Goal: Transaction & Acquisition: Purchase product/service

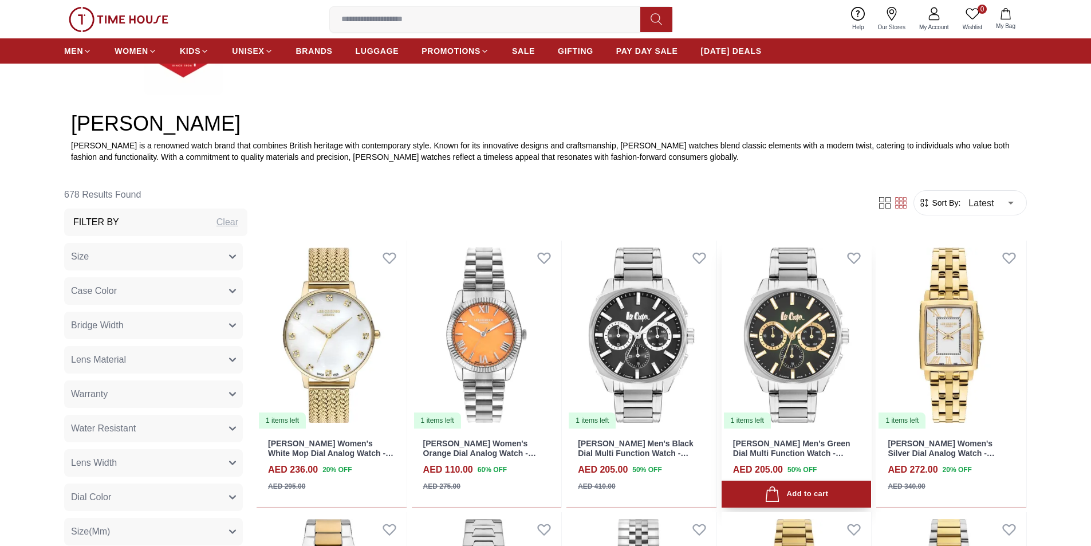
scroll to position [458, 0]
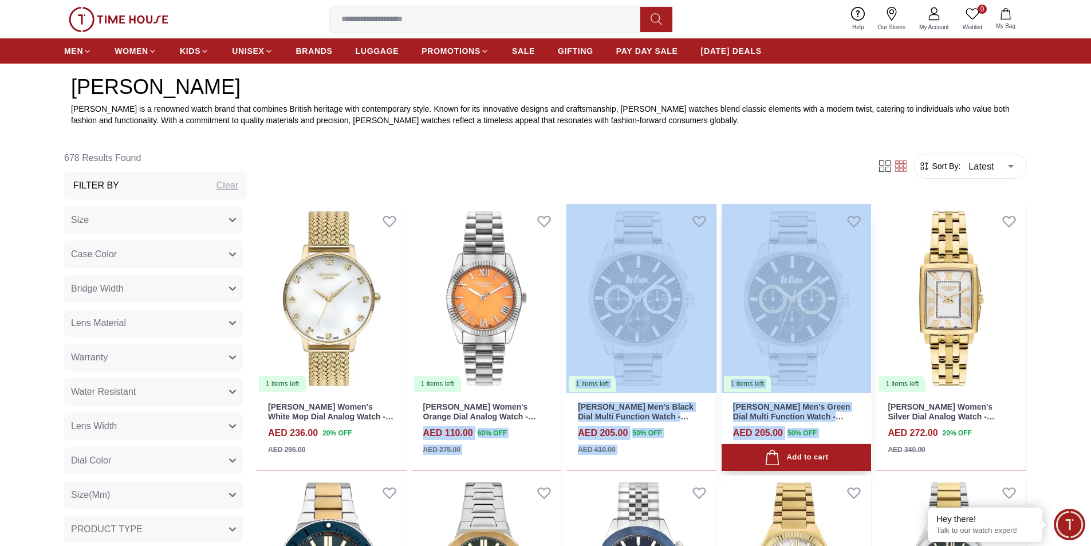
drag, startPoint x: 430, startPoint y: 434, endPoint x: 726, endPoint y: 462, distance: 296.9
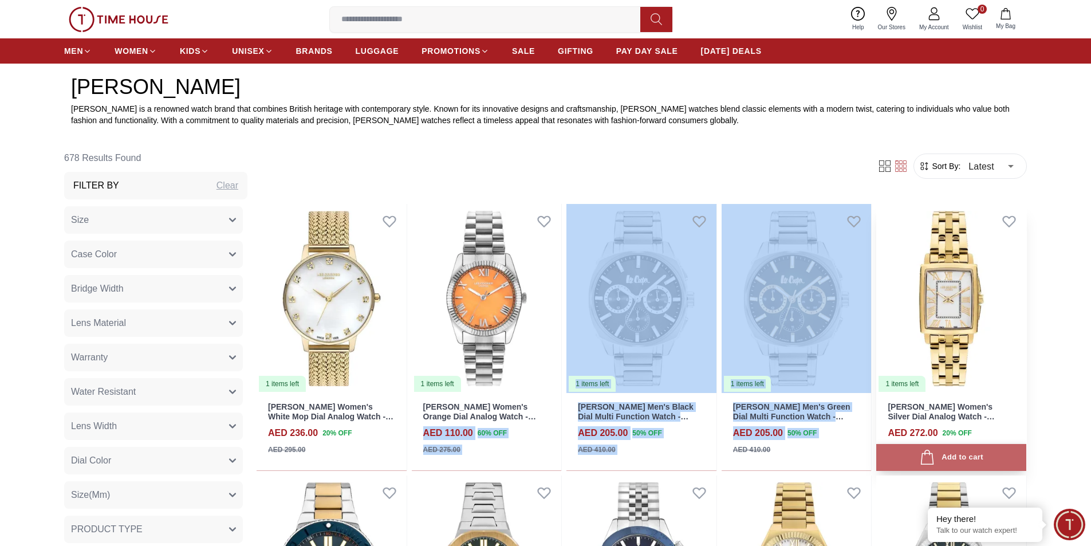
click at [904, 463] on button "Add to cart" at bounding box center [951, 457] width 150 height 27
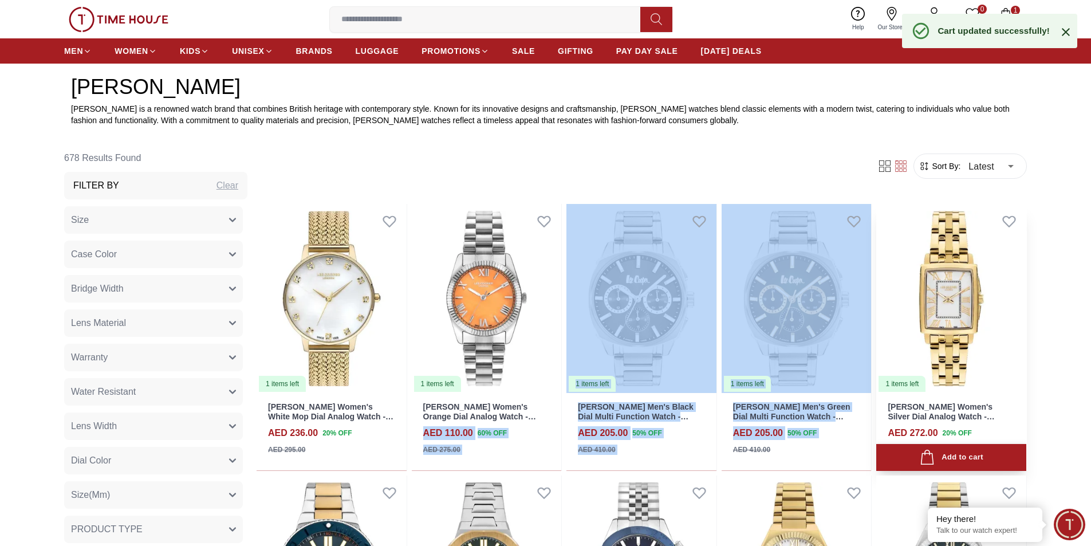
click at [899, 453] on button "Add to cart" at bounding box center [951, 457] width 150 height 27
click at [900, 454] on button "Add to cart" at bounding box center [951, 457] width 150 height 27
click at [900, 454] on div "Add to cart" at bounding box center [951, 457] width 150 height 27
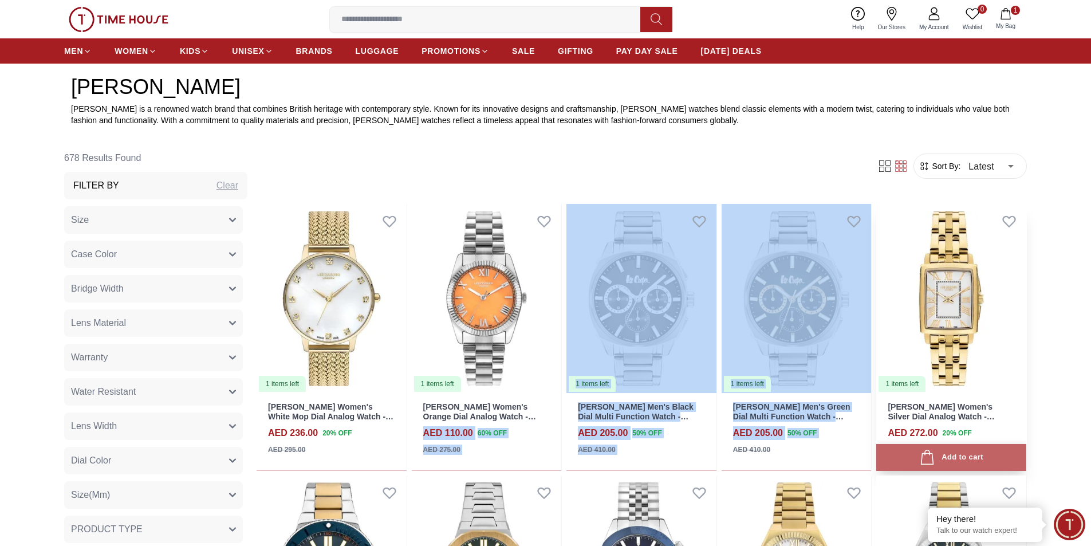
click at [900, 454] on button "Add to cart" at bounding box center [951, 457] width 150 height 27
click at [901, 457] on button "Add to cart" at bounding box center [951, 457] width 150 height 27
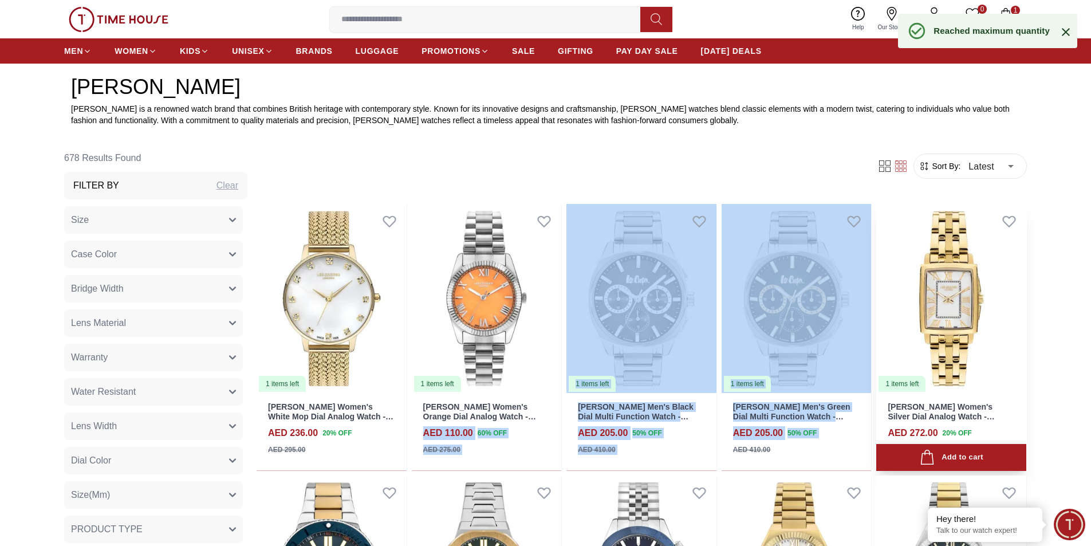
click at [901, 457] on button "Add to cart" at bounding box center [951, 457] width 150 height 27
click at [1066, 29] on icon at bounding box center [1066, 32] width 14 height 14
click at [897, 387] on div "1 items left" at bounding box center [902, 384] width 47 height 16
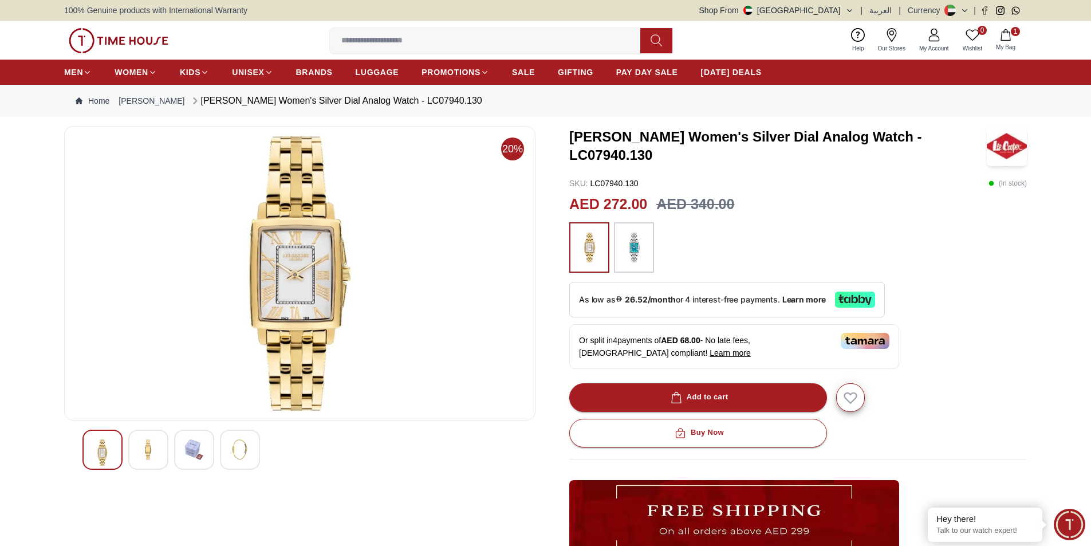
click at [133, 453] on div at bounding box center [148, 450] width 40 height 40
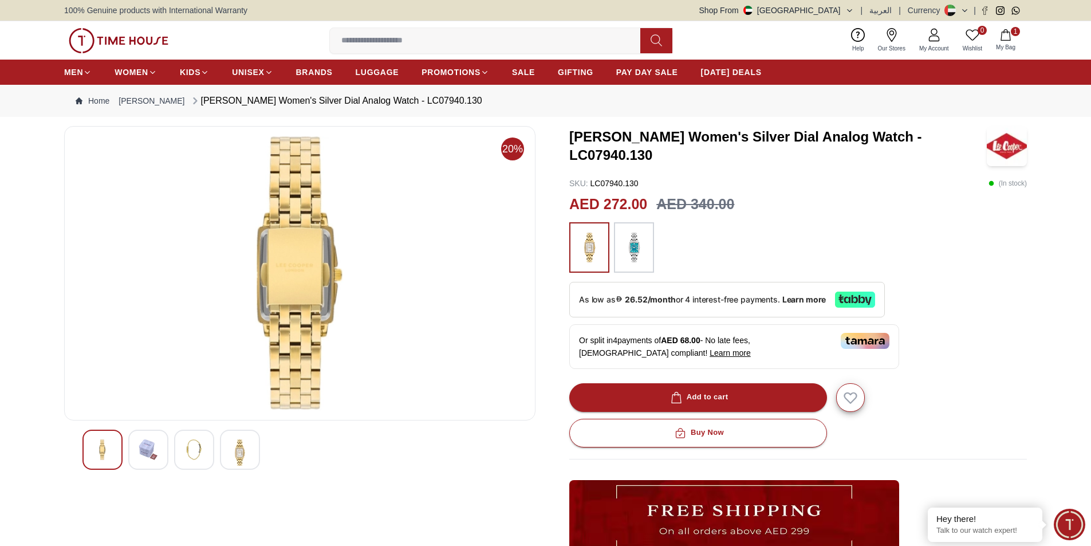
click at [188, 453] on img at bounding box center [194, 449] width 21 height 21
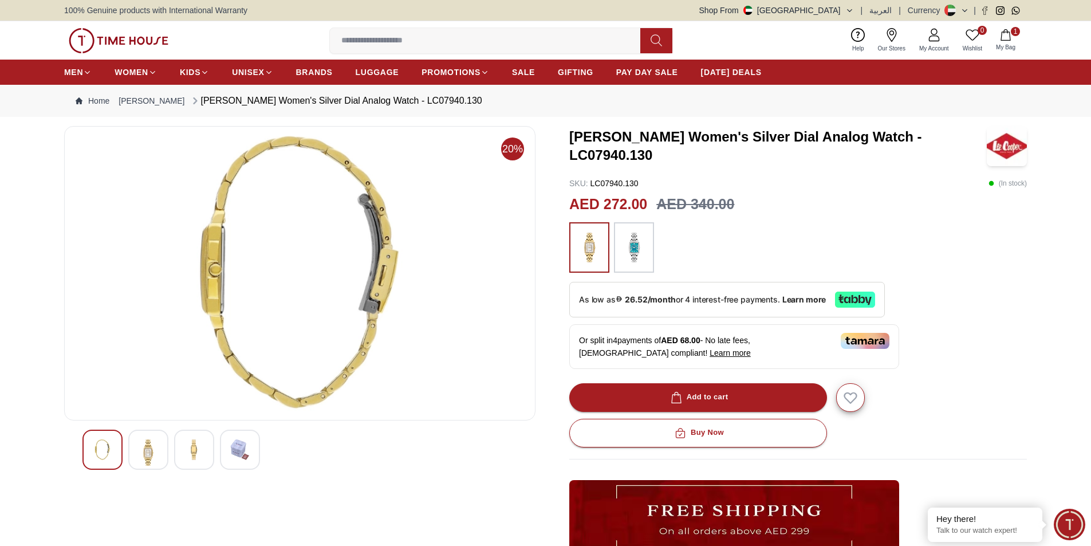
click at [219, 453] on div at bounding box center [299, 450] width 435 height 40
click at [227, 452] on div at bounding box center [240, 450] width 40 height 40
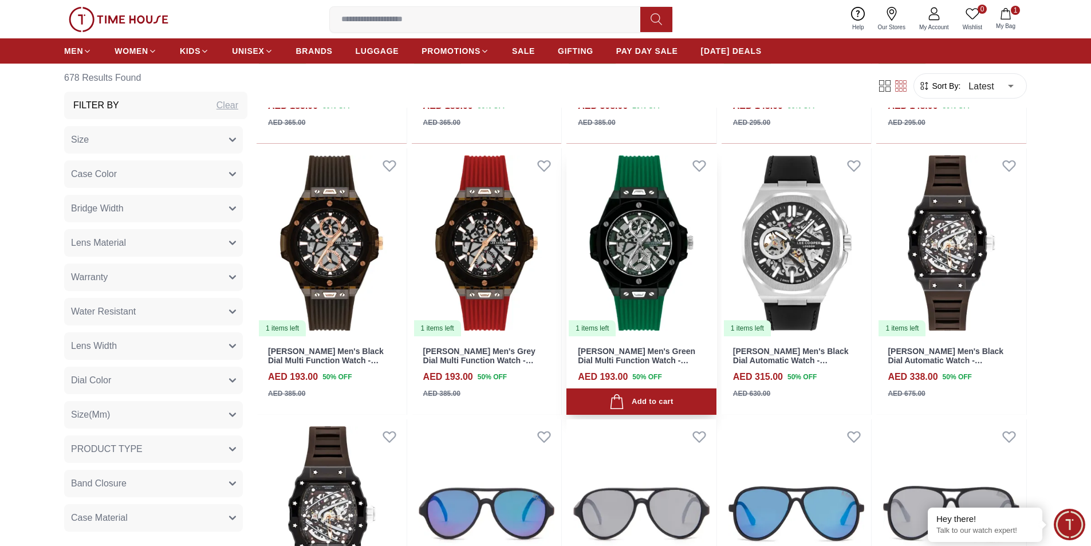
scroll to position [1146, 0]
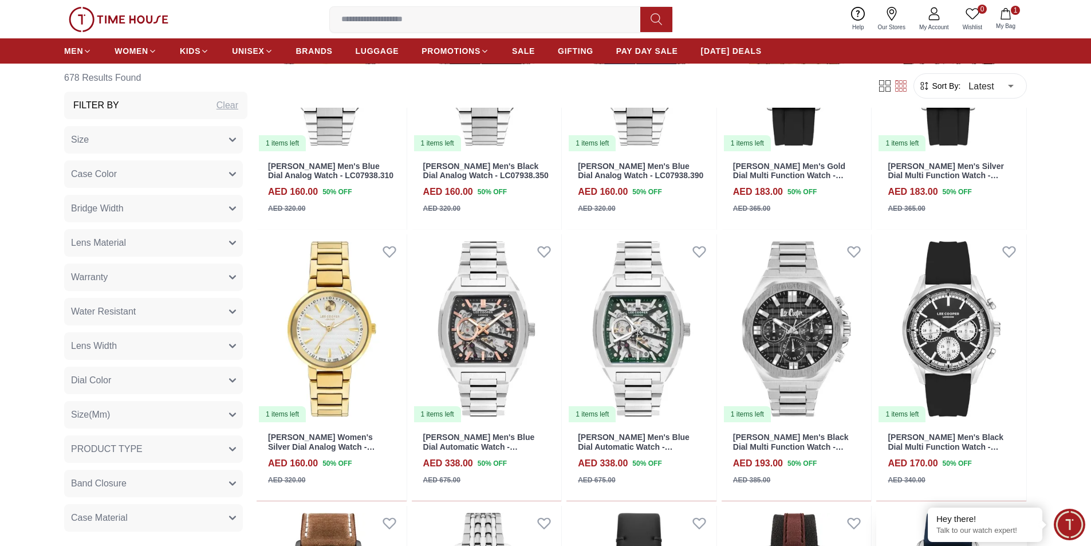
scroll to position [2177, 0]
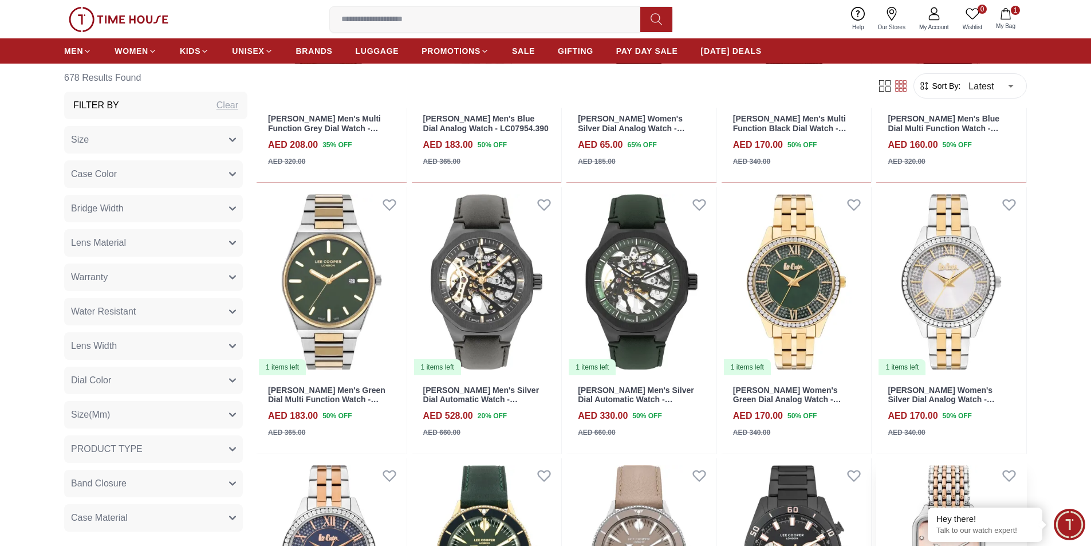
scroll to position [2864, 0]
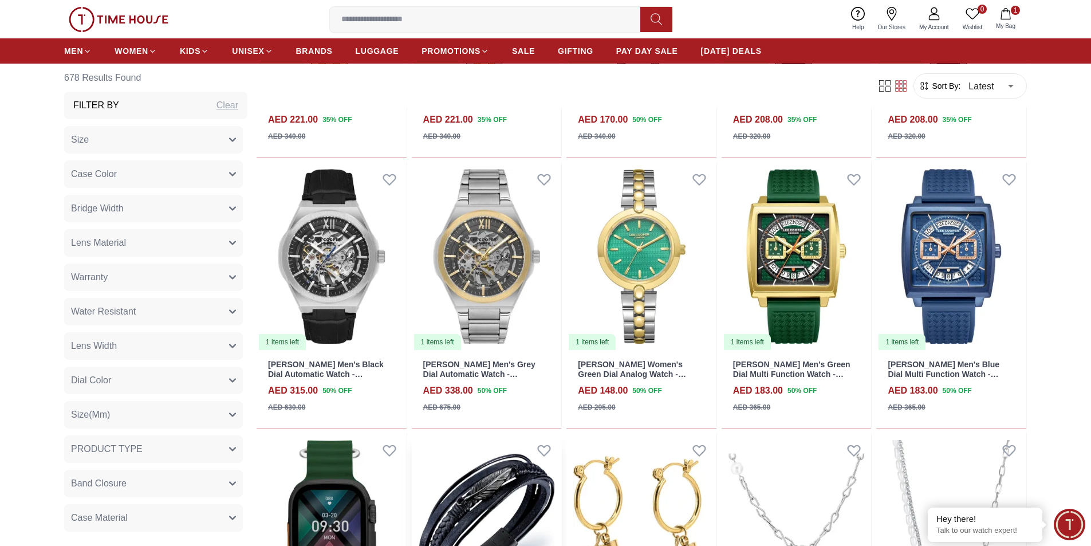
scroll to position [4535, 0]
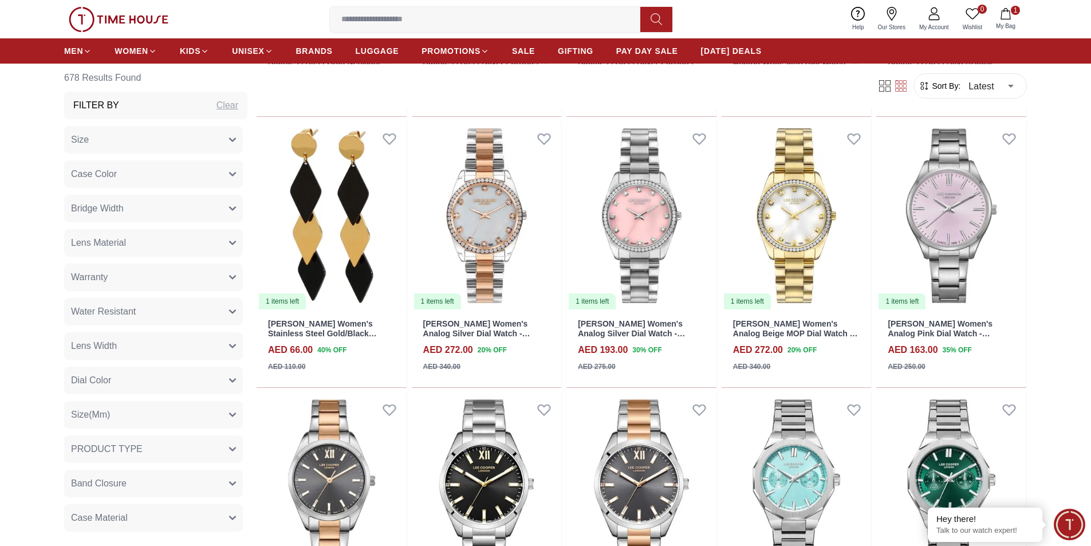
scroll to position [917, 0]
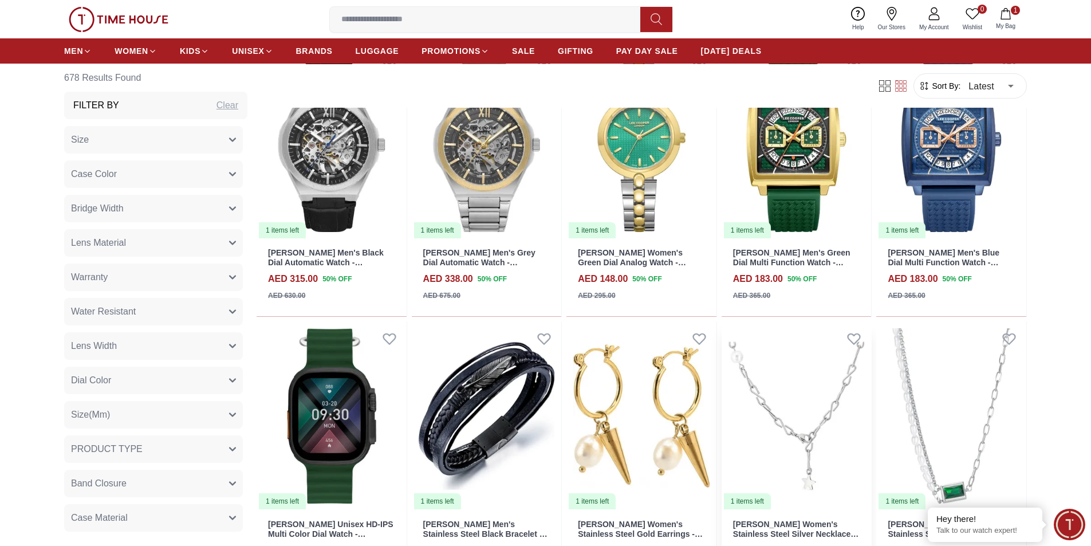
scroll to position [4411, 0]
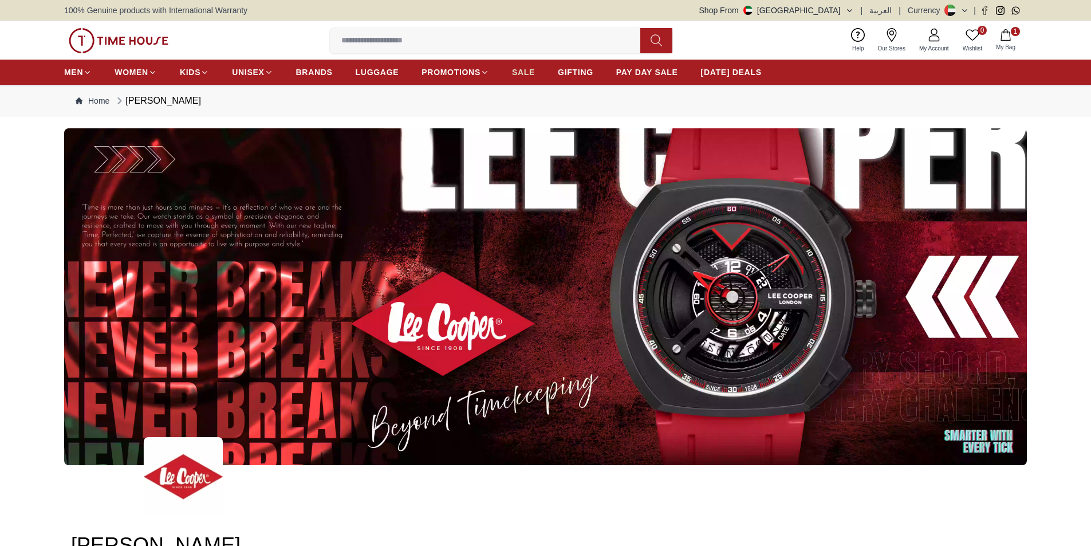
click at [522, 67] on span "SALE" at bounding box center [523, 71] width 23 height 11
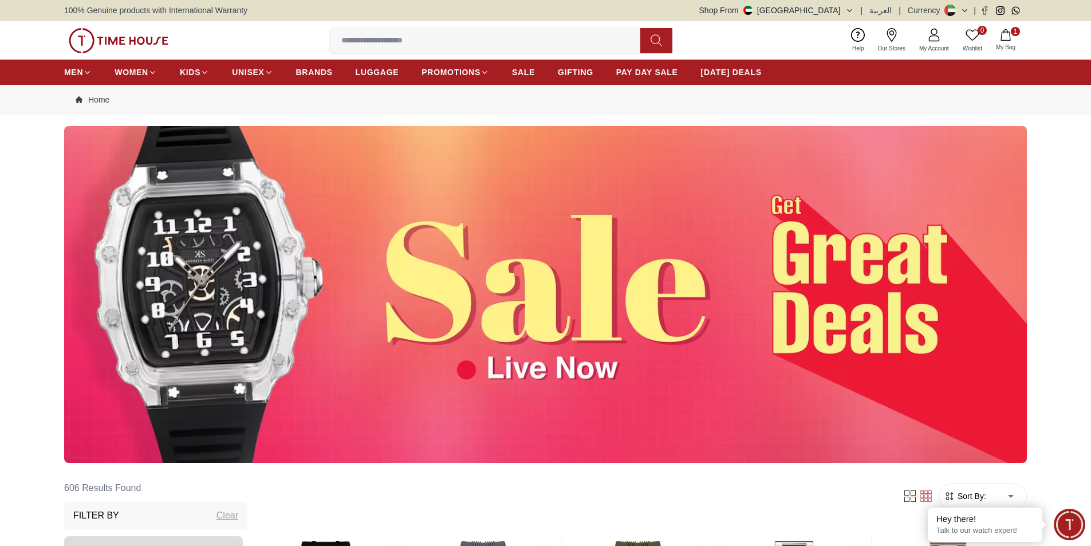
scroll to position [344, 0]
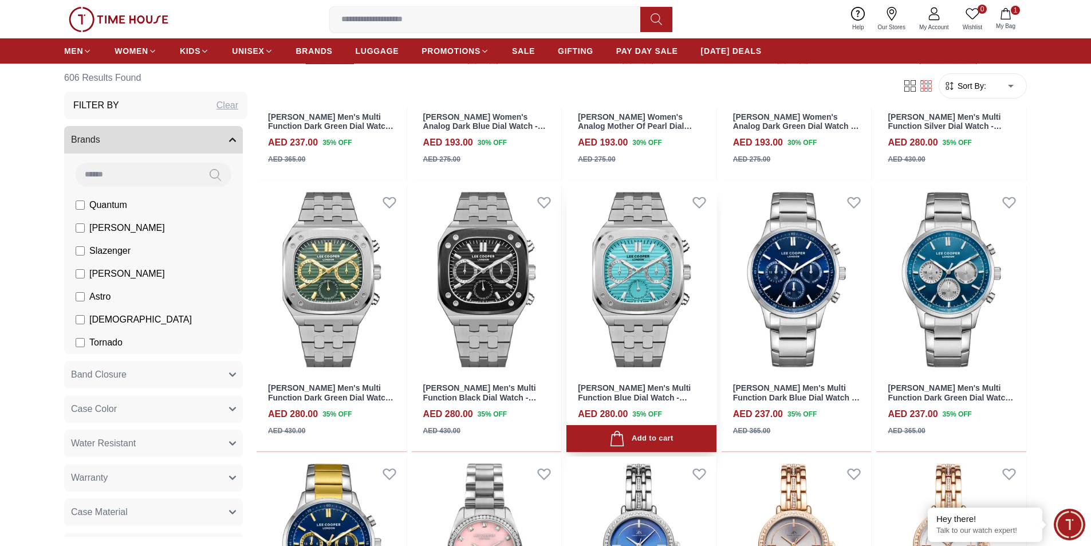
scroll to position [2062, 0]
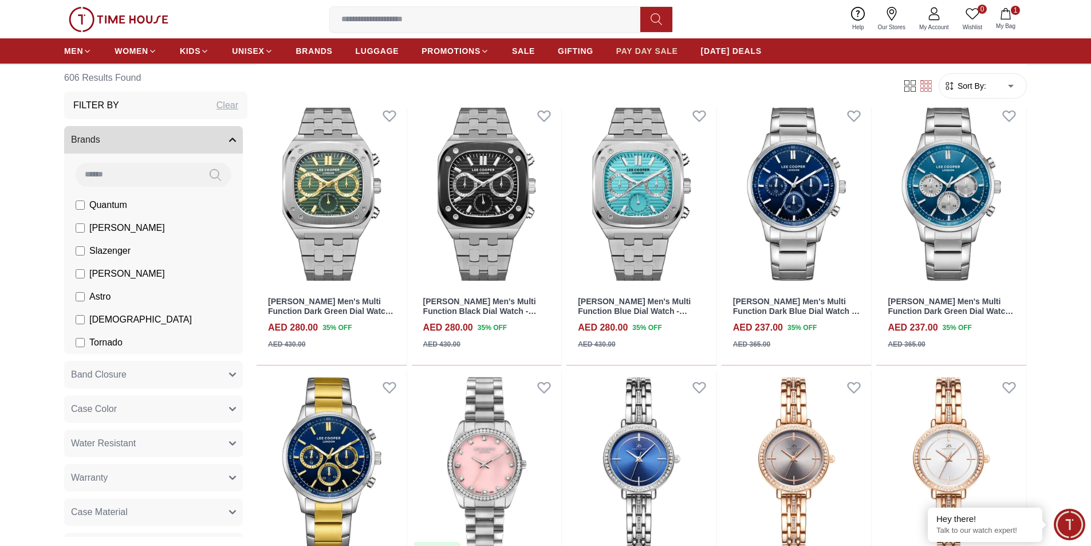
click at [657, 59] on link "PAY DAY SALE" at bounding box center [647, 51] width 62 height 21
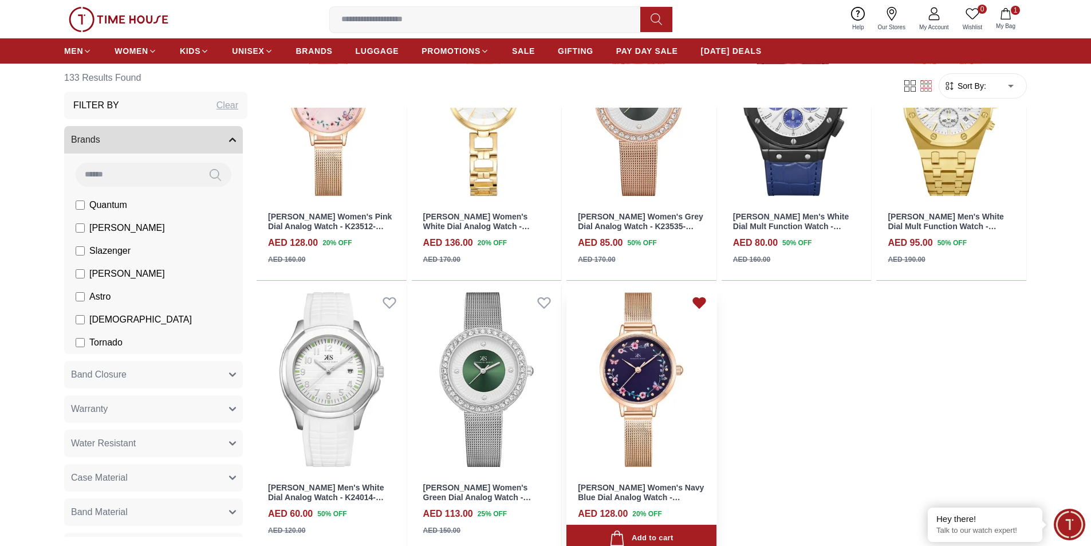
scroll to position [6233, 0]
